Goal: Information Seeking & Learning: Learn about a topic

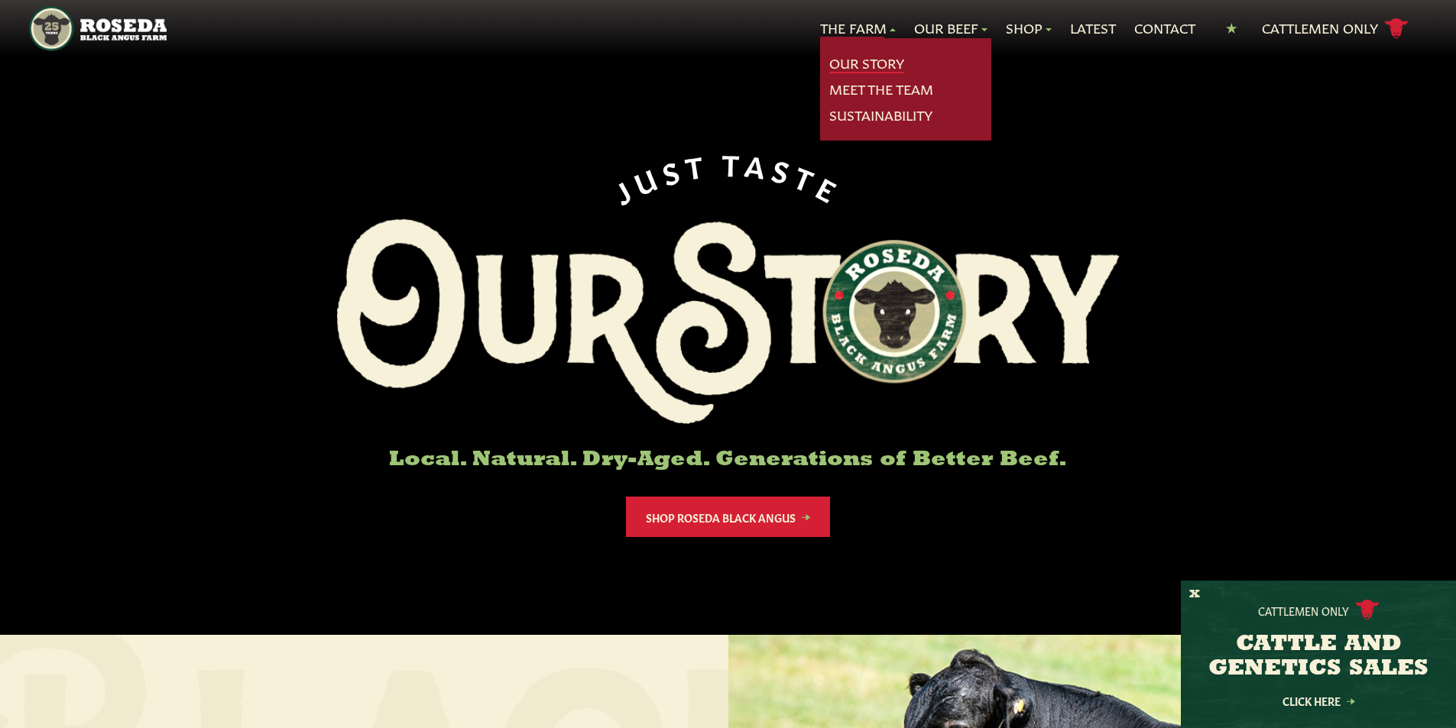
click at [857, 60] on link "Our Story" at bounding box center [866, 63] width 75 height 20
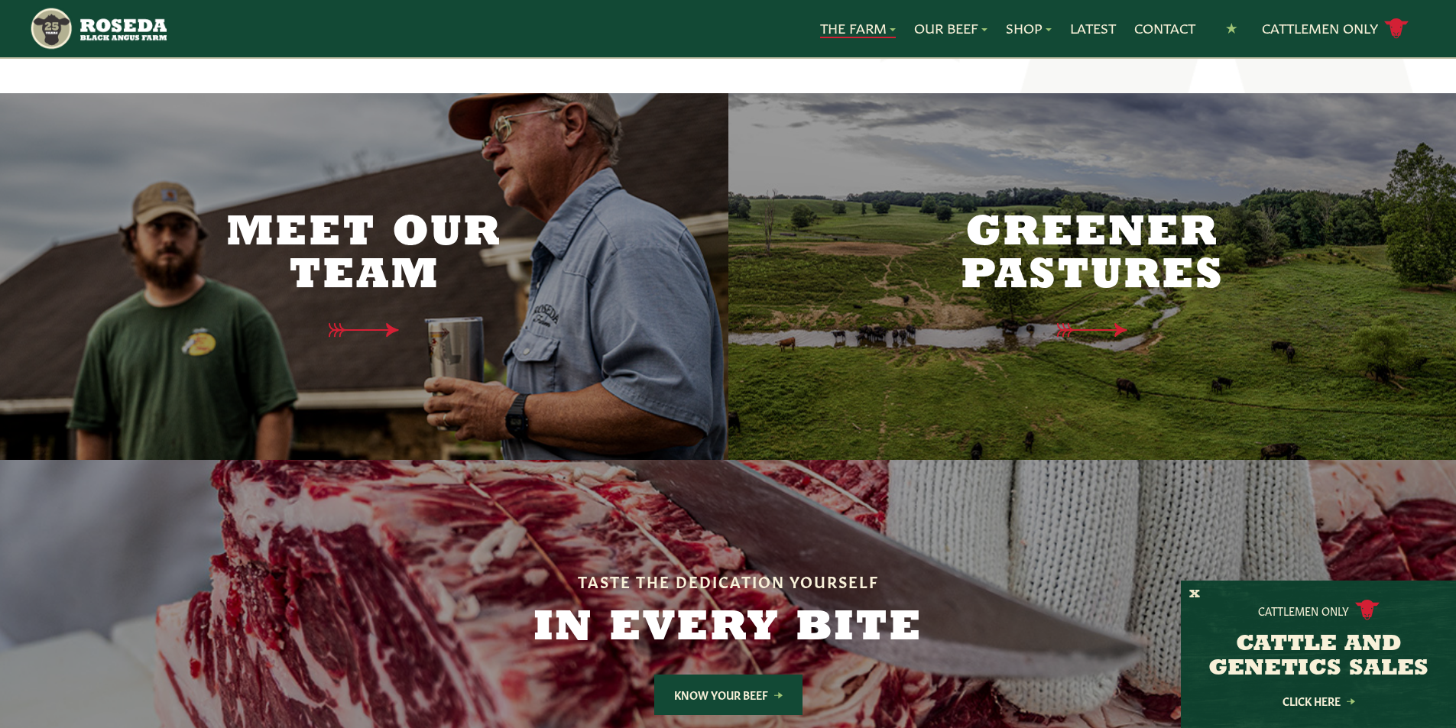
scroll to position [3821, 0]
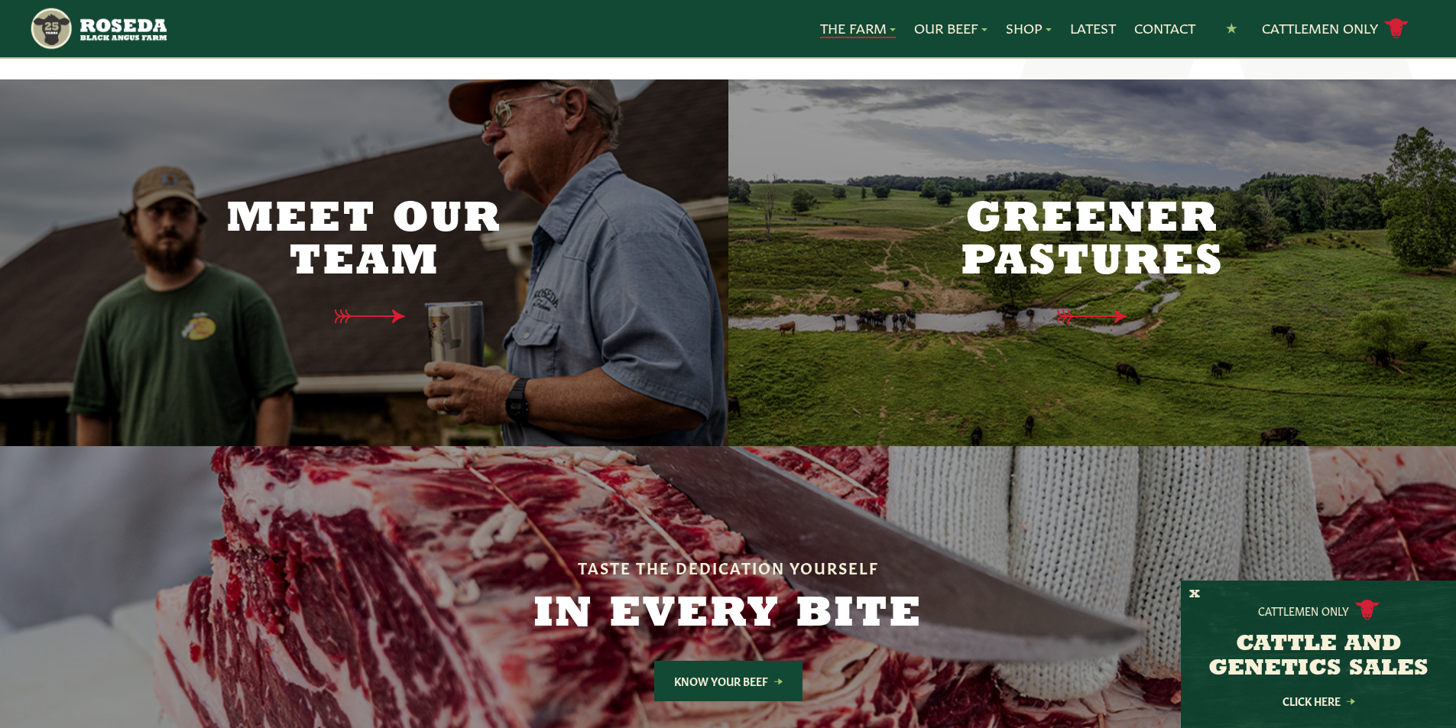
click at [357, 244] on div "Meet Our Team" at bounding box center [363, 263] width 321 height 251
click at [376, 211] on h2 "Meet Our Team" at bounding box center [363, 242] width 321 height 86
click at [362, 199] on h2 "Meet Our Team" at bounding box center [363, 242] width 321 height 86
click at [395, 309] on icon at bounding box center [376, 317] width 111 height 16
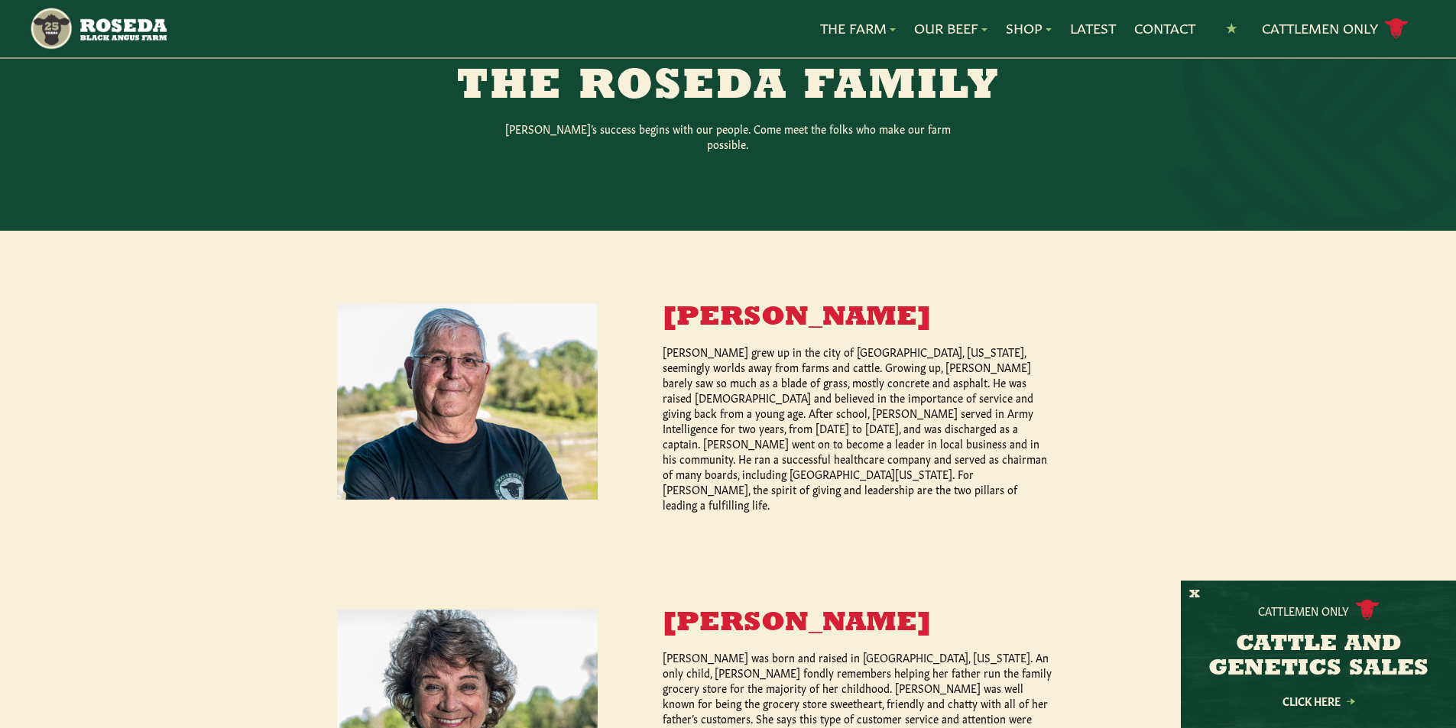
scroll to position [535, 0]
